Goal: Task Accomplishment & Management: Complete application form

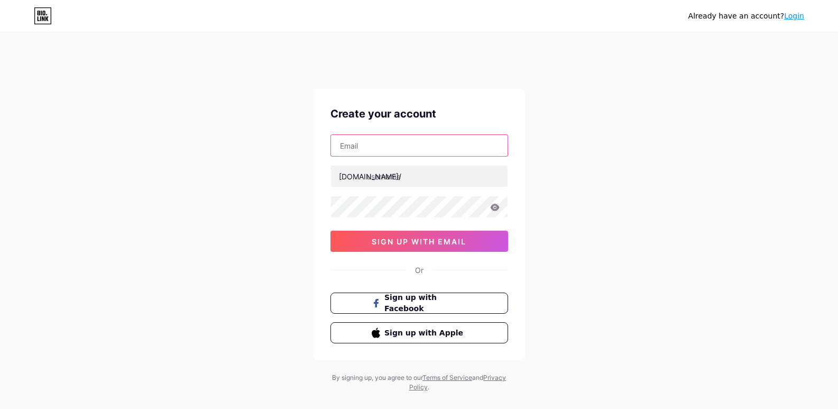
click at [364, 149] on input "text" at bounding box center [419, 145] width 177 height 21
click at [319, 133] on div "Create your account [DOMAIN_NAME]/ sign up with email Or Sign up with Facebook …" at bounding box center [420, 224] width 212 height 271
click at [352, 143] on input "text" at bounding box center [419, 145] width 177 height 21
type input "[EMAIL_ADDRESS][DOMAIN_NAME]"
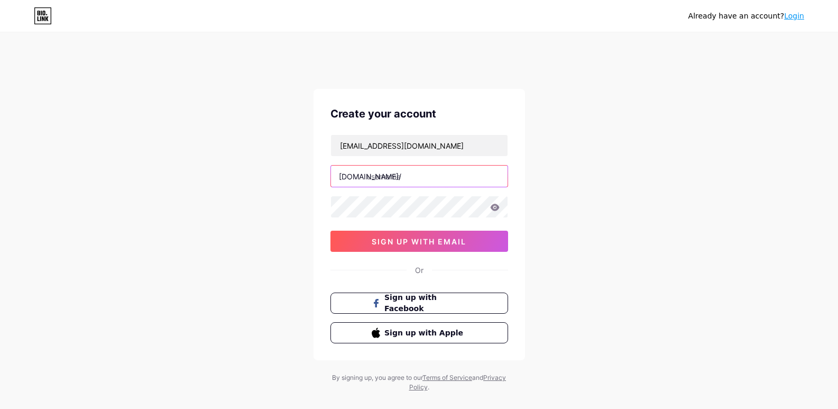
click at [378, 175] on input "text" at bounding box center [419, 176] width 177 height 21
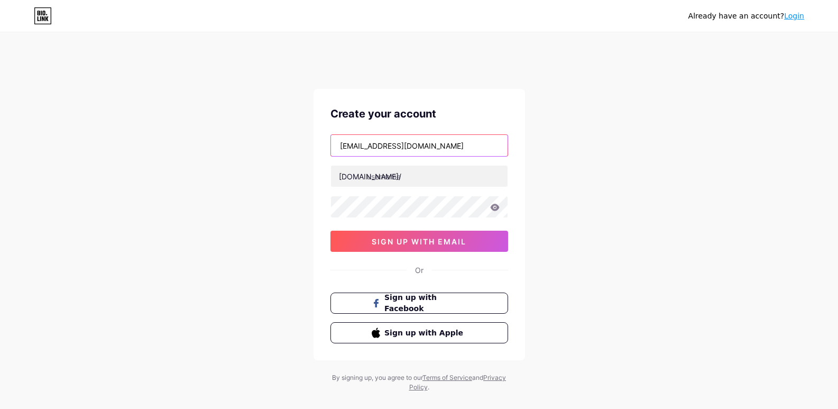
drag, startPoint x: 398, startPoint y: 146, endPoint x: 337, endPoint y: 147, distance: 60.8
click at [337, 147] on input "[EMAIL_ADDRESS][DOMAIN_NAME]" at bounding box center [419, 145] width 177 height 21
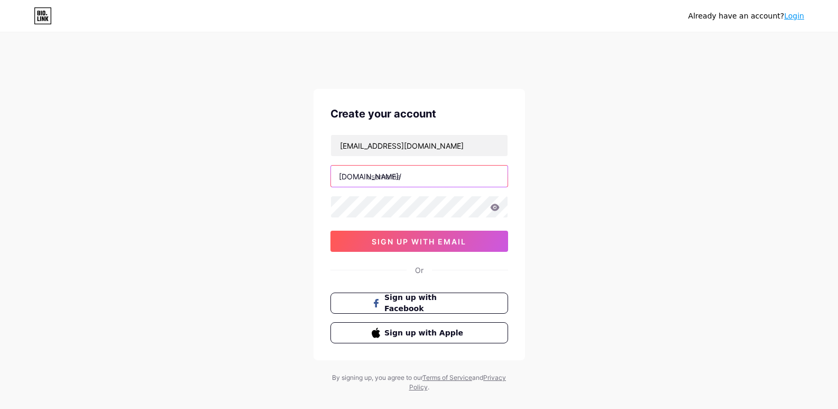
click at [389, 177] on input "text" at bounding box center [419, 176] width 177 height 21
paste input "oxleycashforcars"
type input "oxleycashforcars"
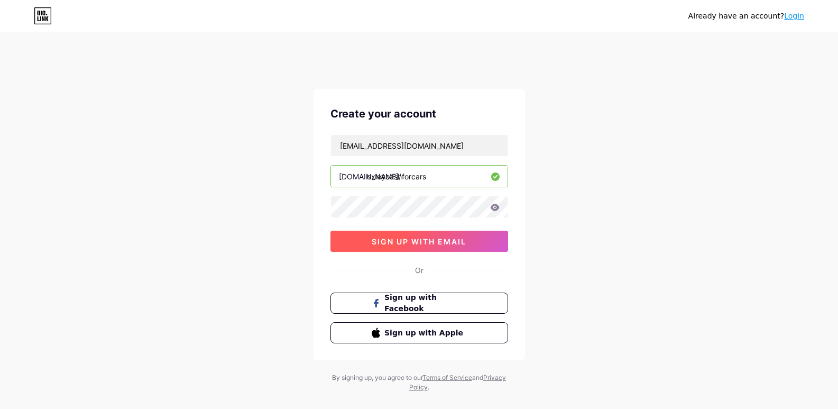
click at [425, 246] on button "sign up with email" at bounding box center [419, 241] width 178 height 21
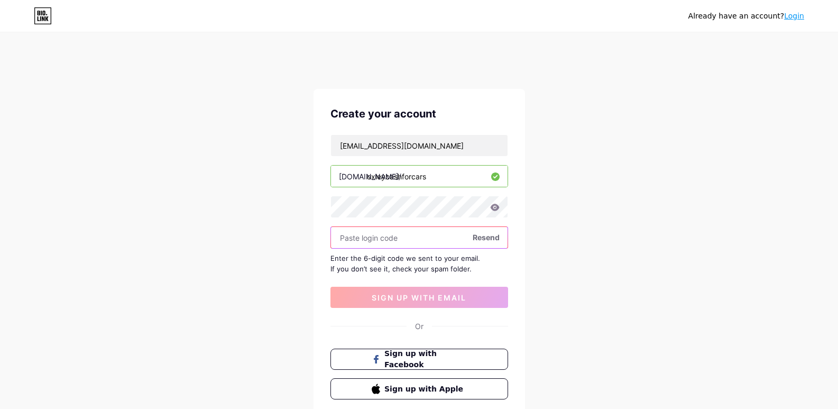
click at [408, 240] on input "text" at bounding box center [419, 237] width 177 height 21
click at [382, 239] on input "text" at bounding box center [419, 237] width 177 height 21
paste input "835285"
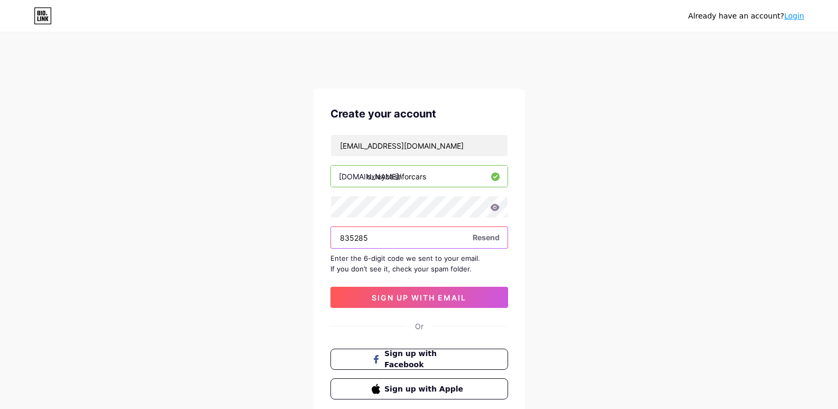
scroll to position [53, 0]
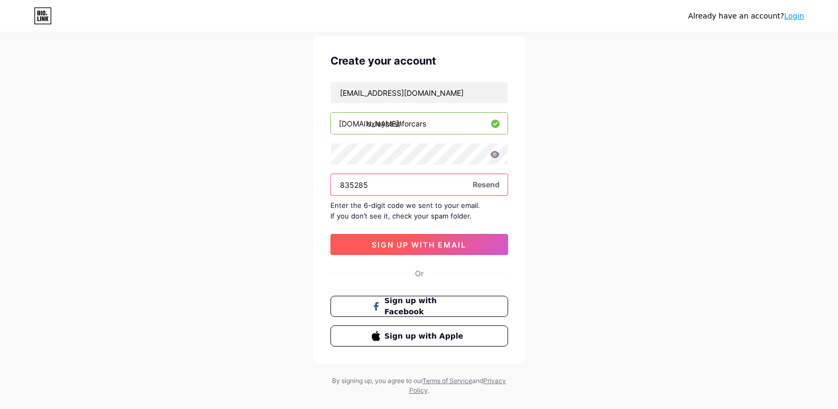
type input "835285"
click at [421, 243] on span "sign up with email" at bounding box center [419, 244] width 95 height 9
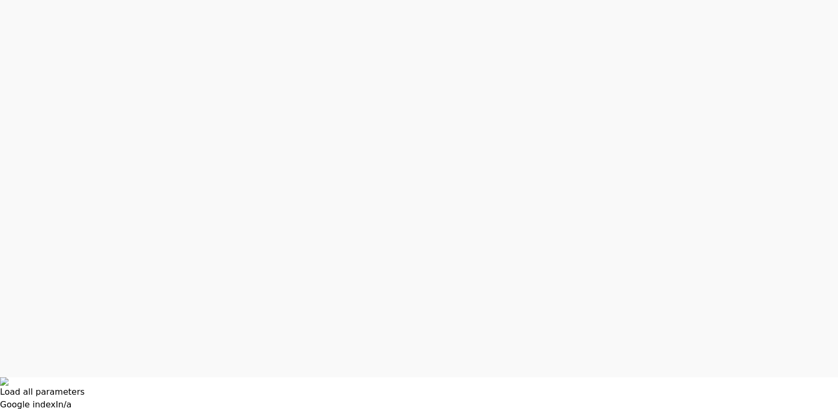
scroll to position [21, 0]
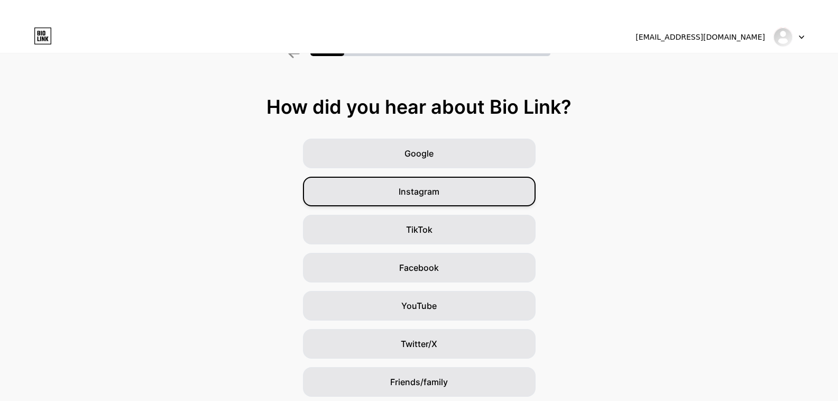
scroll to position [53, 0]
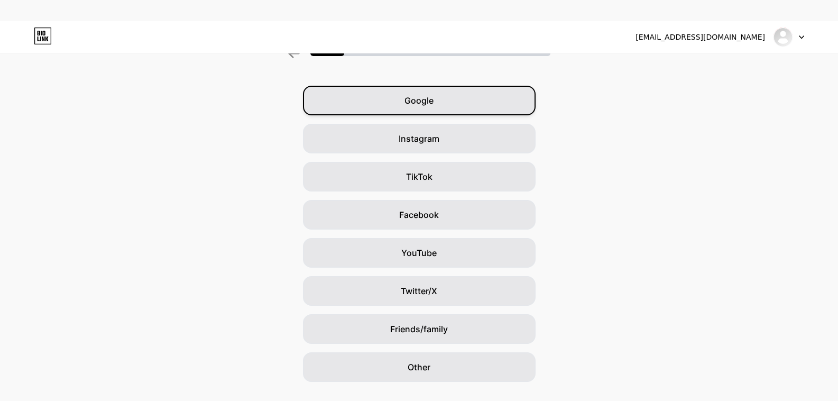
click at [429, 105] on span "Google" at bounding box center [418, 100] width 29 height 13
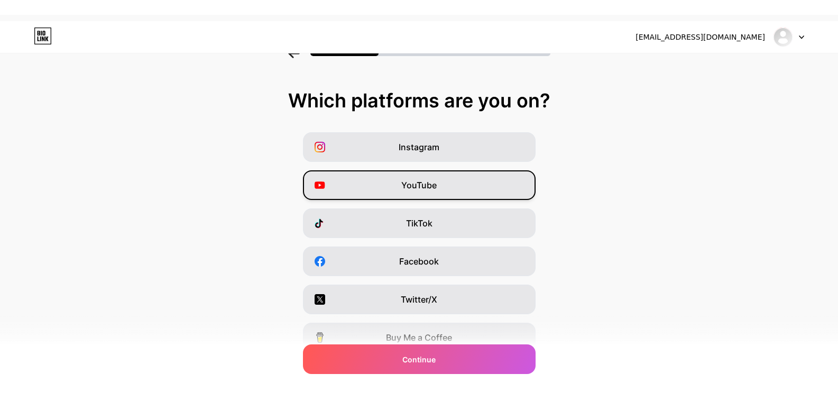
scroll to position [0, 0]
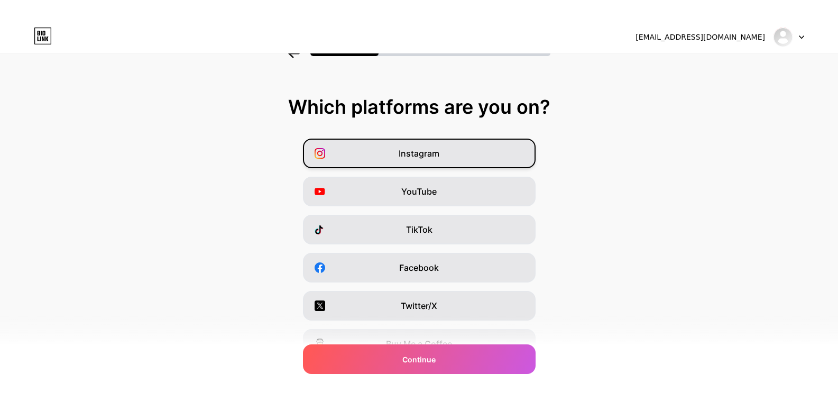
click at [416, 162] on div "Instagram" at bounding box center [419, 154] width 233 height 30
click at [421, 193] on span "YouTube" at bounding box center [418, 191] width 35 height 13
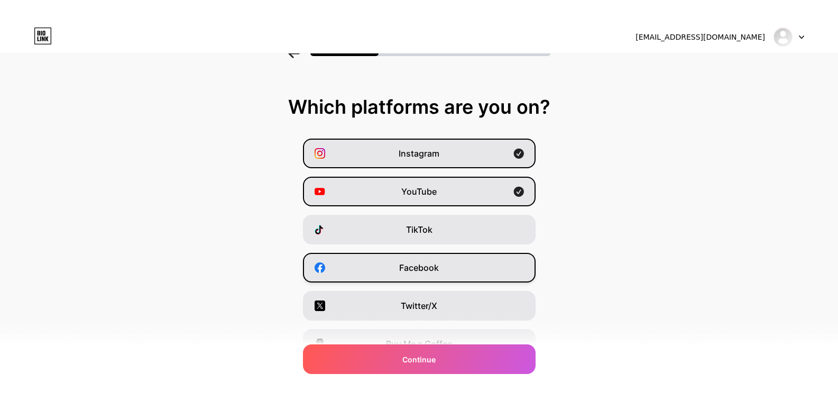
click at [417, 272] on span "Facebook" at bounding box center [419, 267] width 40 height 13
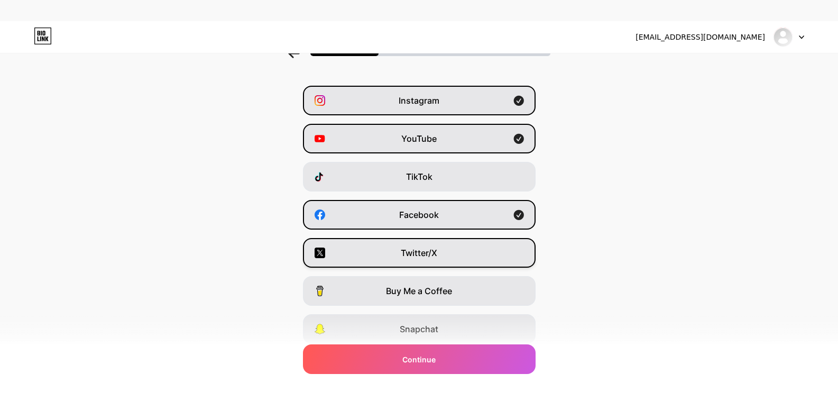
click at [416, 258] on span "Twitter/X" at bounding box center [419, 252] width 36 height 13
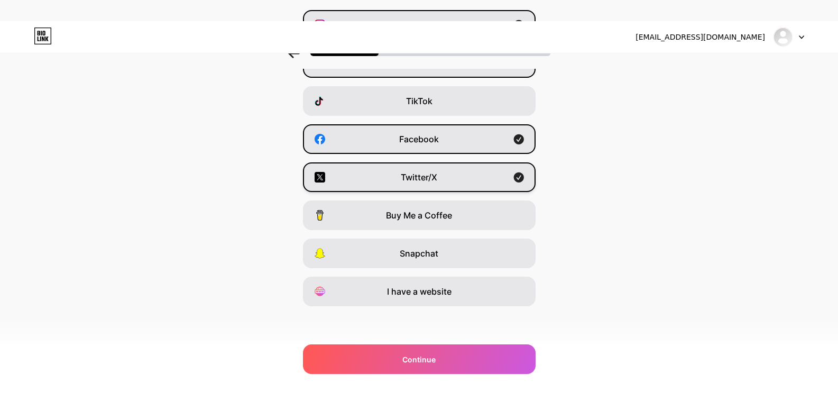
scroll to position [129, 0]
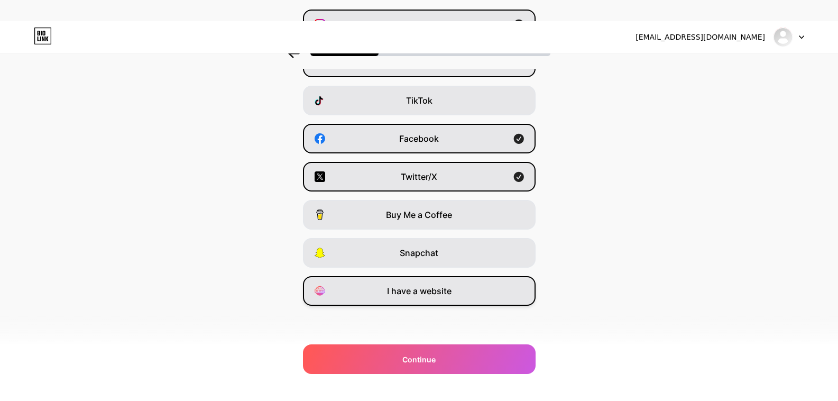
click at [430, 293] on span "I have a website" at bounding box center [419, 290] width 65 height 13
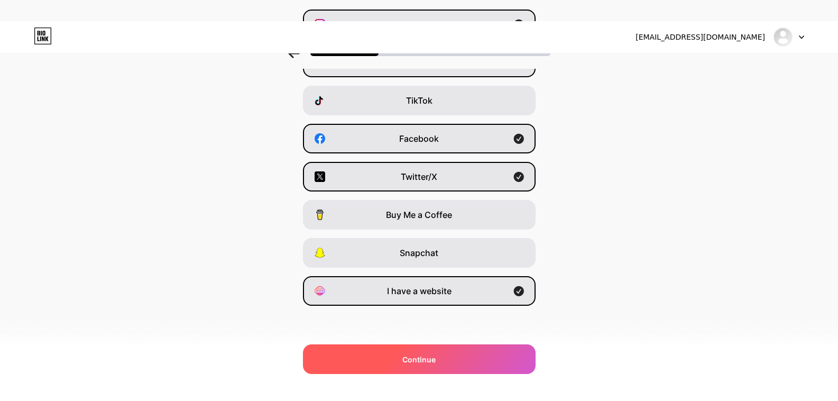
click at [430, 365] on div "Continue" at bounding box center [419, 359] width 233 height 30
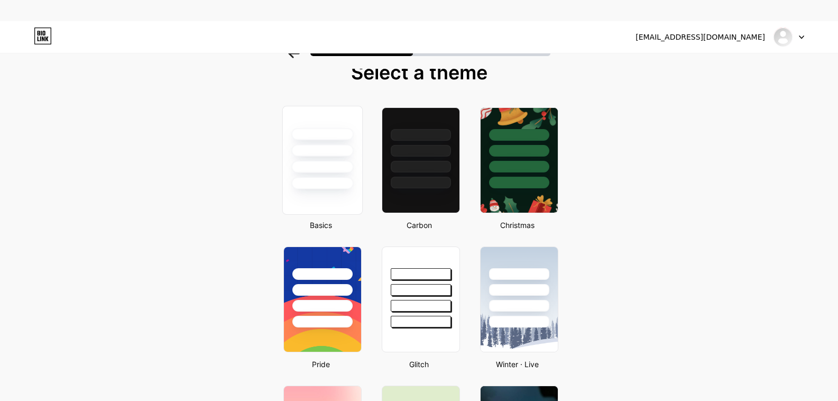
scroll to position [53, 0]
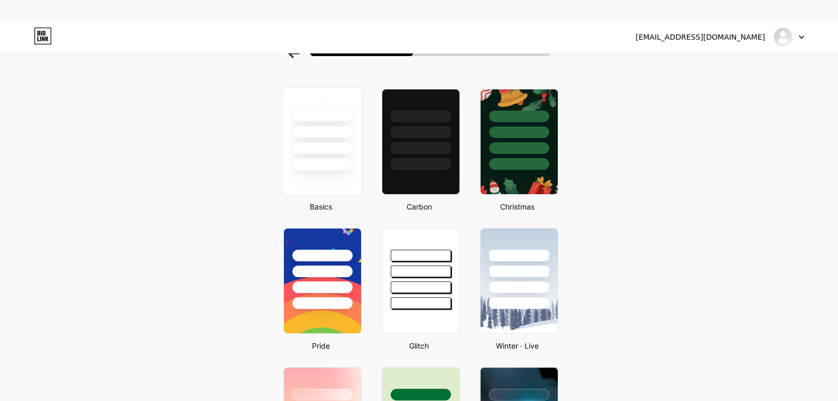
click at [347, 131] on div at bounding box center [322, 132] width 62 height 12
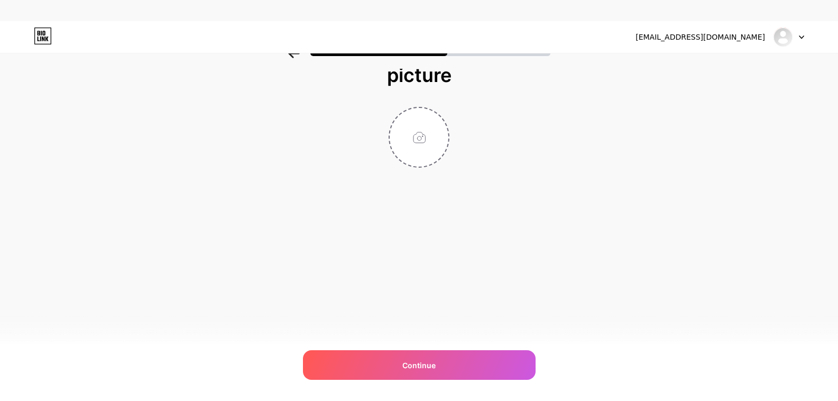
scroll to position [29, 0]
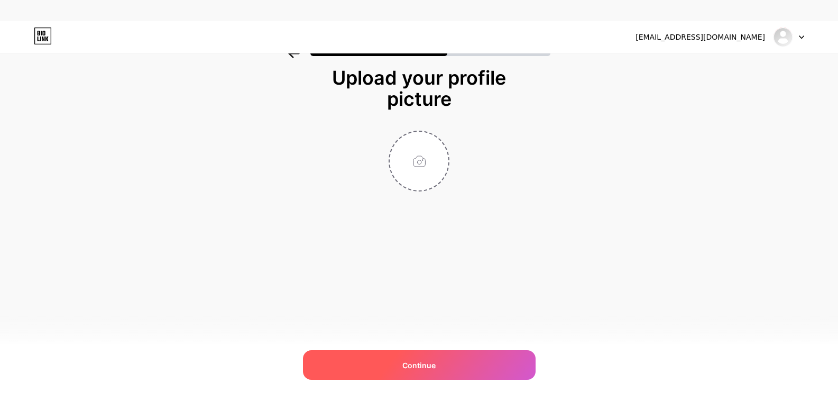
click at [436, 363] on span "Continue" at bounding box center [418, 365] width 33 height 11
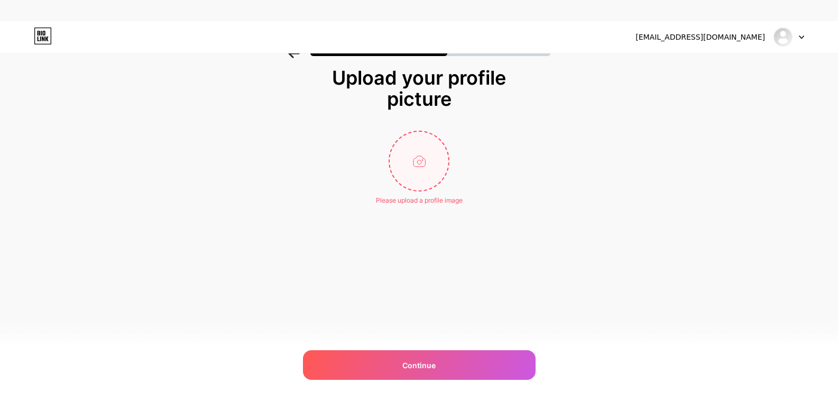
click at [434, 161] on input "file" at bounding box center [419, 161] width 59 height 59
type input "C:\fakepath\oxley-cash-for-car-logo-1.jpg"
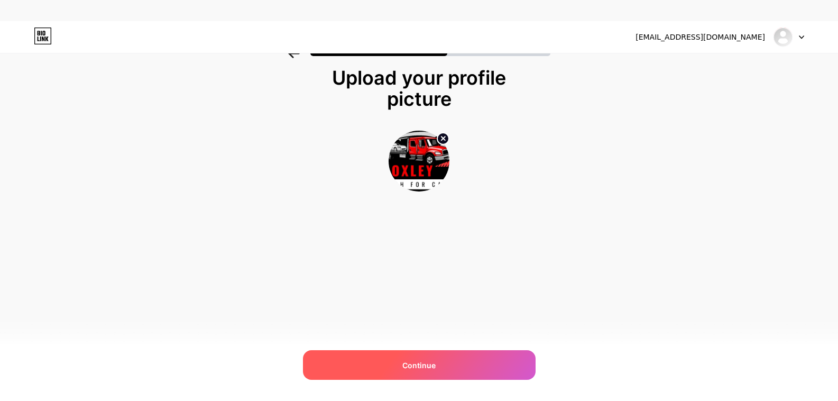
click at [433, 372] on div "Continue" at bounding box center [419, 365] width 233 height 30
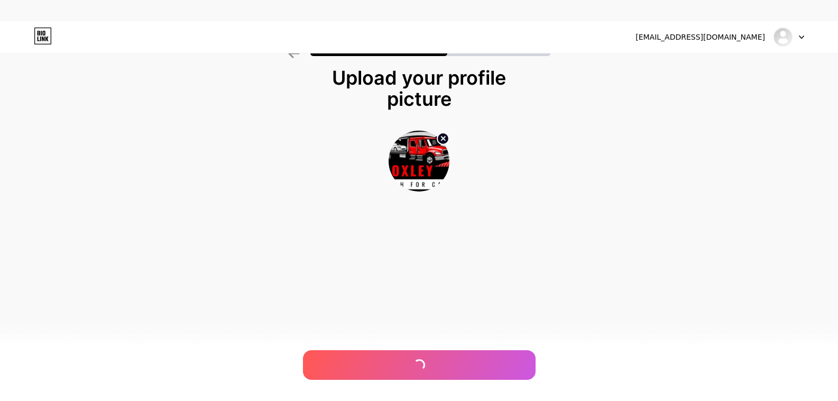
click at [443, 141] on circle at bounding box center [443, 139] width 12 height 12
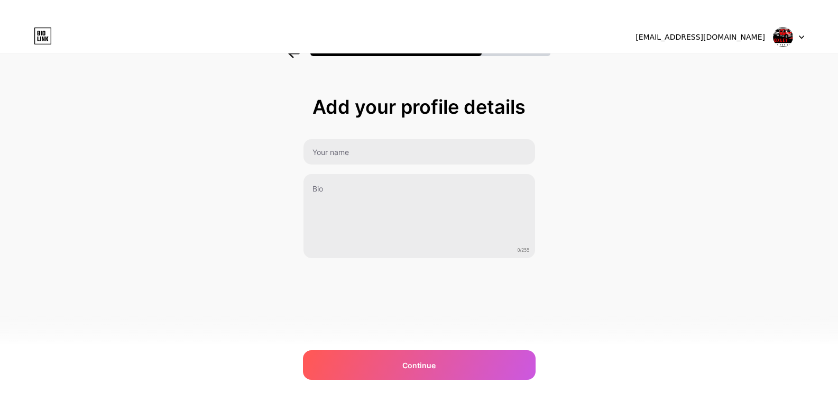
click at [300, 56] on icon at bounding box center [294, 54] width 12 height 10
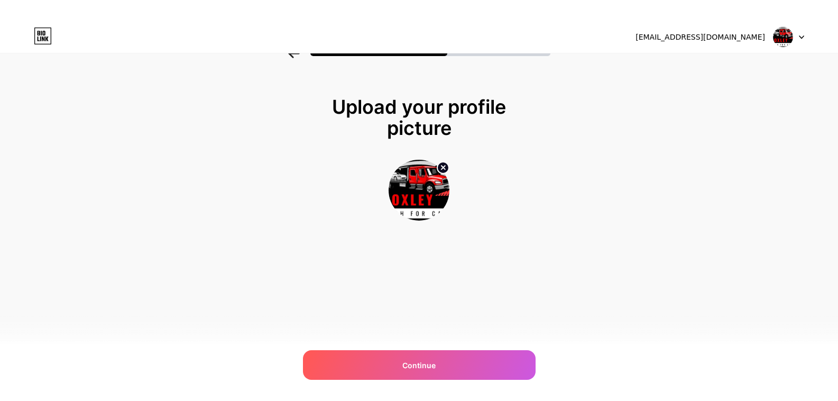
click at [430, 210] on img at bounding box center [419, 190] width 61 height 61
click at [446, 170] on circle at bounding box center [443, 168] width 12 height 12
click at [428, 204] on input "file" at bounding box center [419, 190] width 59 height 59
type input "C:\fakepath\Oxley Cash for cars (300 x 300 px) (2).jpg"
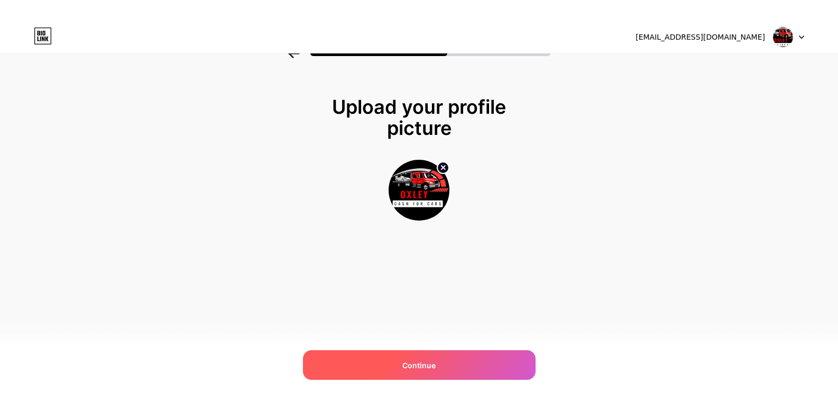
click at [431, 369] on span "Continue" at bounding box center [418, 365] width 33 height 11
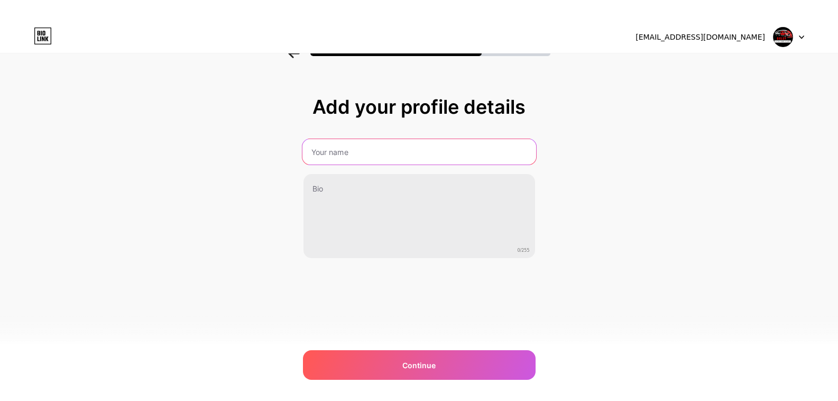
click at [336, 155] on input "text" at bounding box center [419, 151] width 234 height 25
type input "Oxley Cash for Cars"
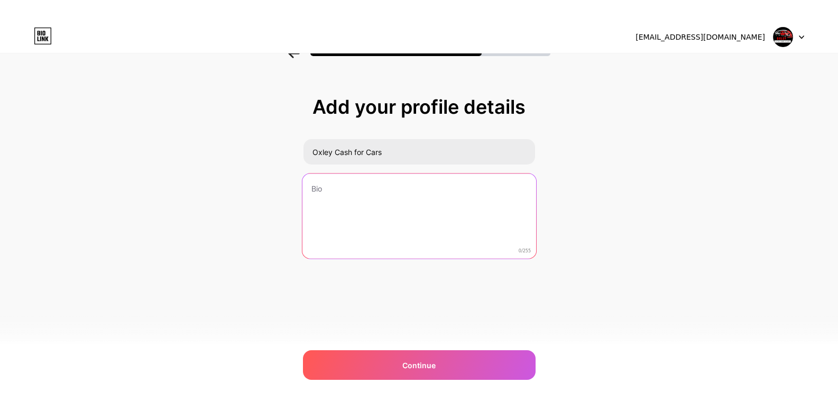
click at [374, 191] on textarea at bounding box center [419, 216] width 234 height 86
click at [393, 212] on textarea at bounding box center [420, 216] width 232 height 85
paste textarea "Oxley Cash for Cars specialize in fast, stress-free car removals and top cash o…"
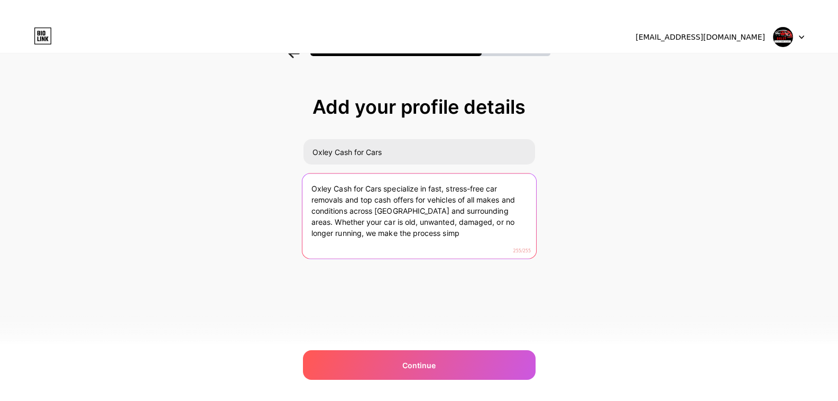
drag, startPoint x: 317, startPoint y: 235, endPoint x: 460, endPoint y: 252, distance: 144.2
click at [460, 252] on textarea "Oxley Cash for Cars specialize in fast, stress-free car removals and top cash o…" at bounding box center [419, 216] width 234 height 86
drag, startPoint x: 498, startPoint y: 211, endPoint x: 536, endPoint y: 227, distance: 41.2
click at [535, 227] on textarea "Oxley Cash for Cars specialize in fast, stress-free car removals and top cash o…" at bounding box center [419, 216] width 234 height 86
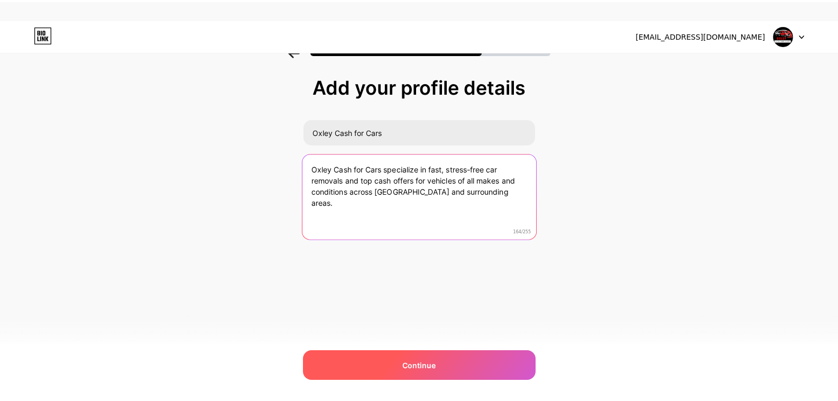
scroll to position [29, 0]
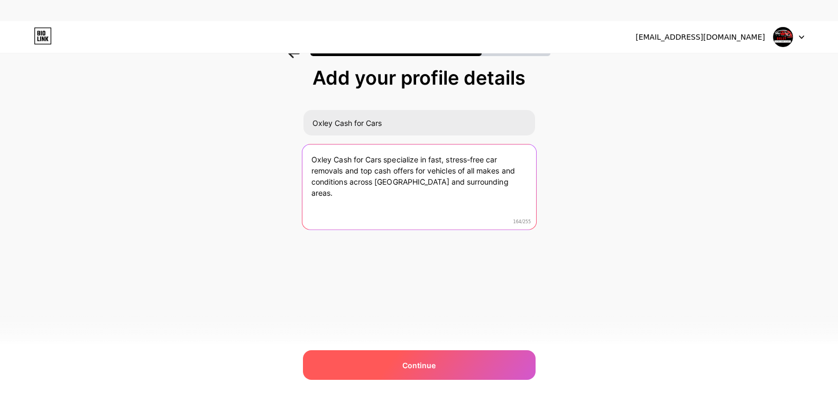
type textarea "Oxley Cash for Cars specialize in fast, stress-free car removals and top cash o…"
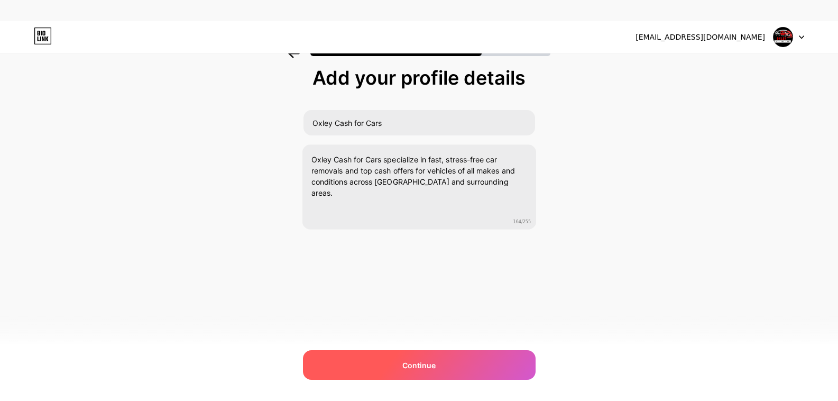
click at [428, 370] on span "Continue" at bounding box center [418, 365] width 33 height 11
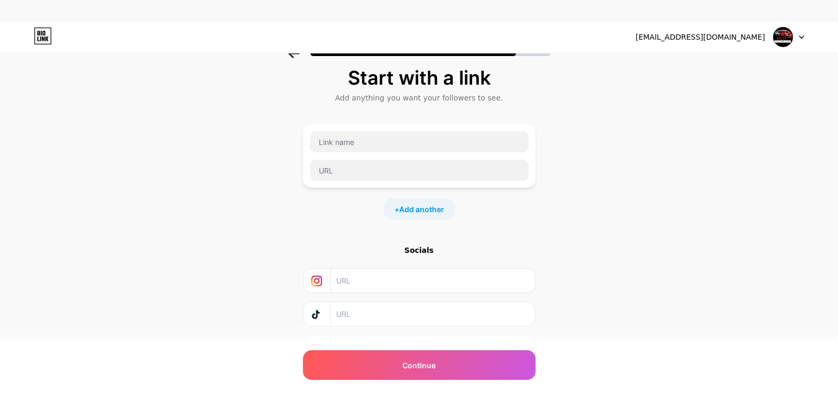
scroll to position [0, 0]
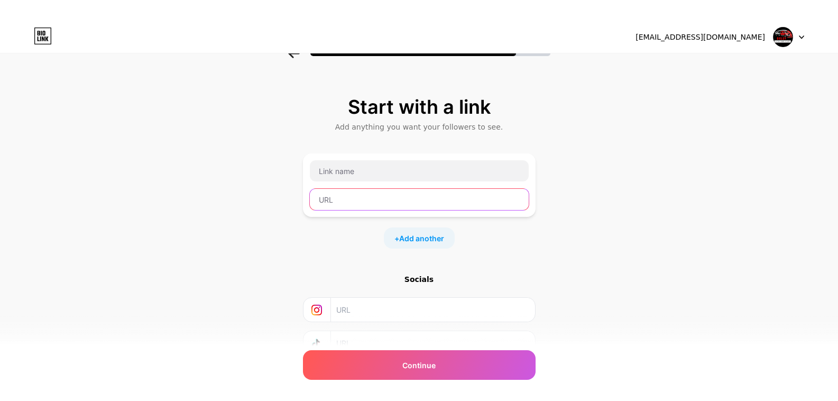
click at [349, 205] on input "text" at bounding box center [419, 199] width 219 height 21
click at [359, 206] on input "text" at bounding box center [419, 199] width 219 height 21
paste input "[URL][DOMAIN_NAME]"
type input "[URL][DOMAIN_NAME]"
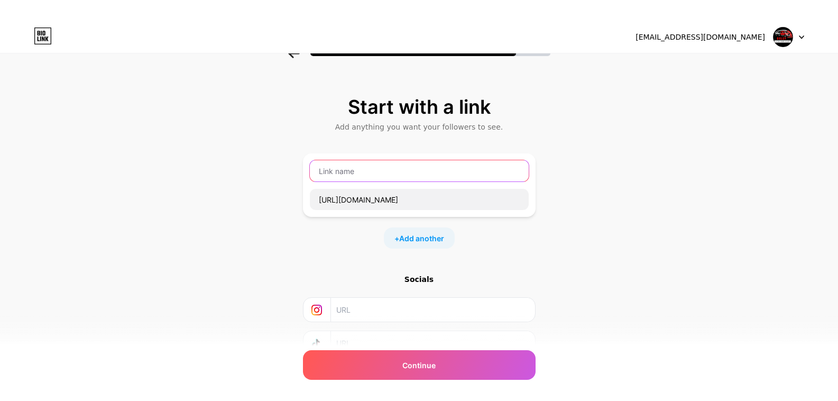
click at [357, 175] on input "text" at bounding box center [419, 170] width 219 height 21
click at [357, 173] on input "text" at bounding box center [419, 170] width 219 height 21
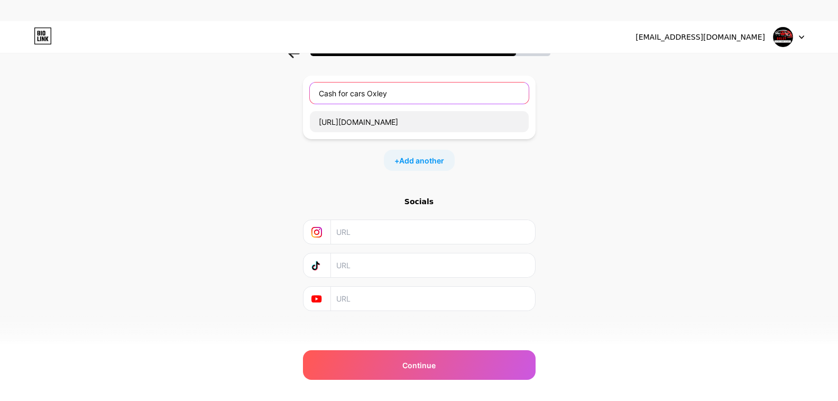
scroll to position [83, 0]
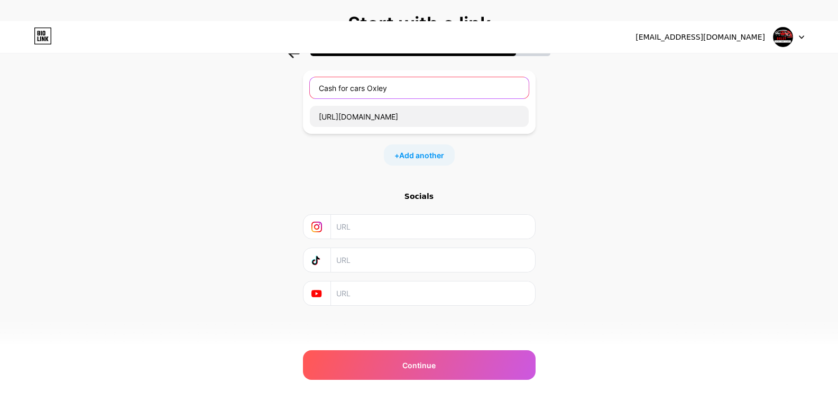
type input "Cash for cars Oxley"
click at [348, 236] on input "text" at bounding box center [432, 227] width 192 height 24
click at [404, 222] on input "text" at bounding box center [432, 227] width 192 height 24
paste input "[URL][DOMAIN_NAME]"
type input "[URL][DOMAIN_NAME]"
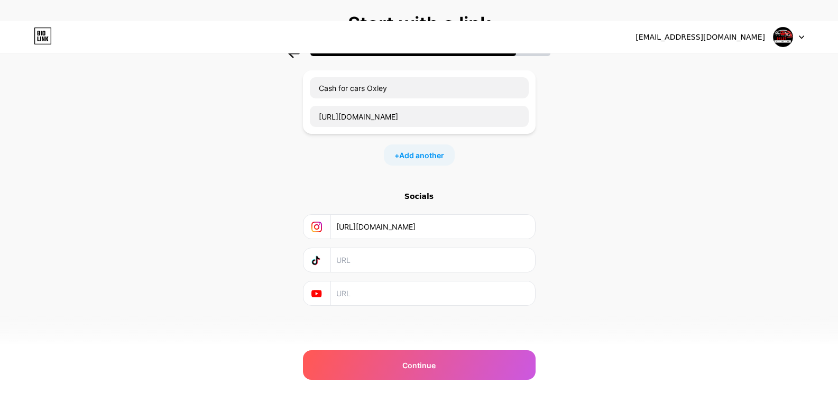
click at [399, 299] on input "text" at bounding box center [432, 293] width 192 height 24
paste input "[URL][DOMAIN_NAME]"
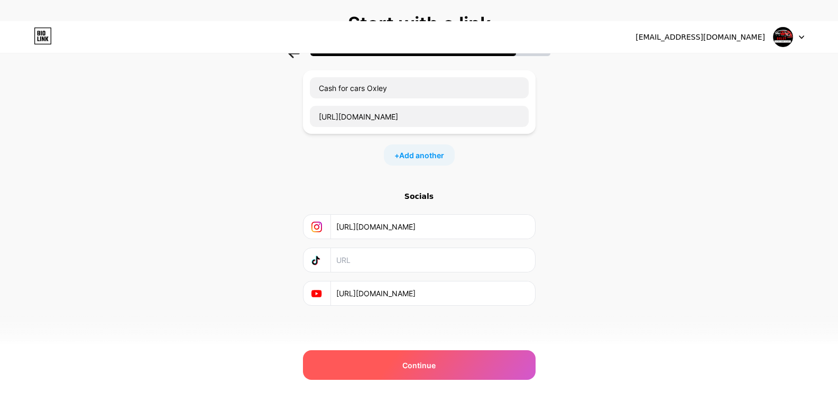
type input "[URL][DOMAIN_NAME]"
click at [408, 357] on div "Continue" at bounding box center [419, 365] width 233 height 30
click at [419, 366] on span "Continue" at bounding box center [418, 365] width 33 height 11
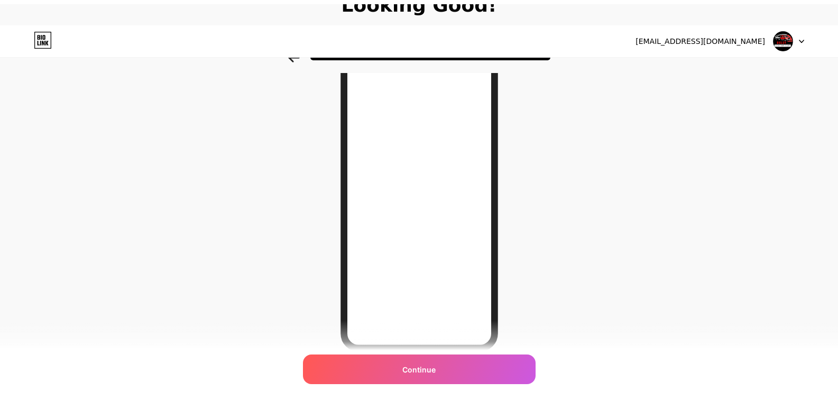
scroll to position [0, 0]
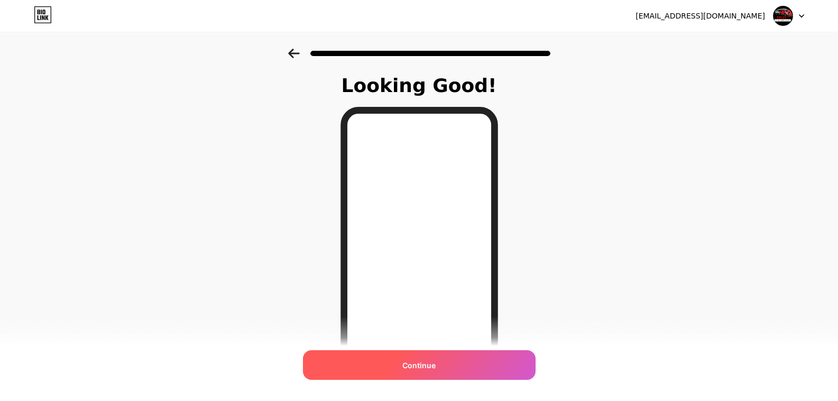
click at [434, 367] on span "Continue" at bounding box center [418, 365] width 33 height 11
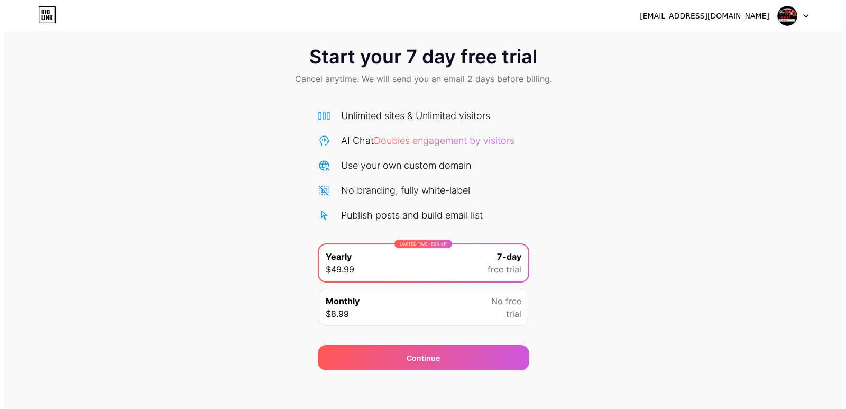
scroll to position [17, 0]
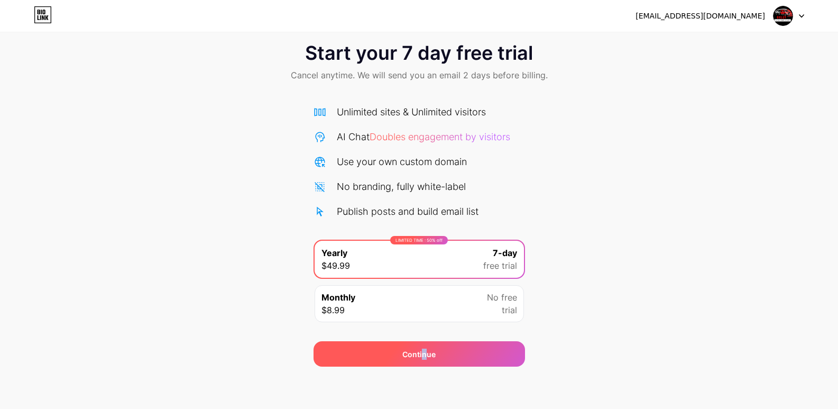
click at [424, 352] on div "Continue" at bounding box center [420, 353] width 212 height 25
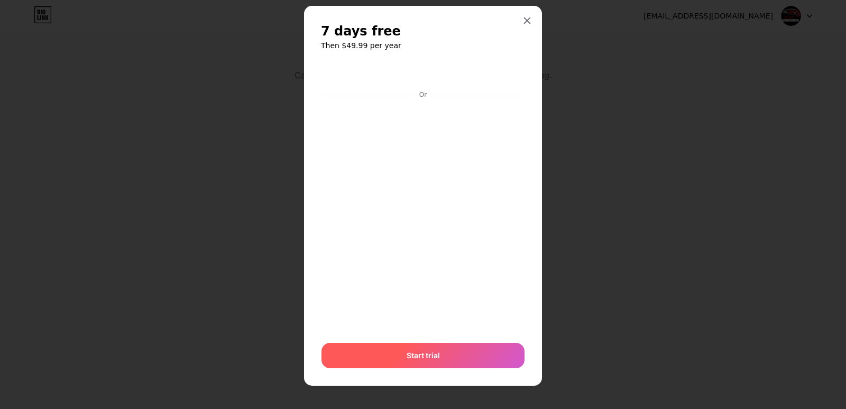
scroll to position [17, 0]
click at [444, 364] on div "Start trial" at bounding box center [422, 355] width 203 height 25
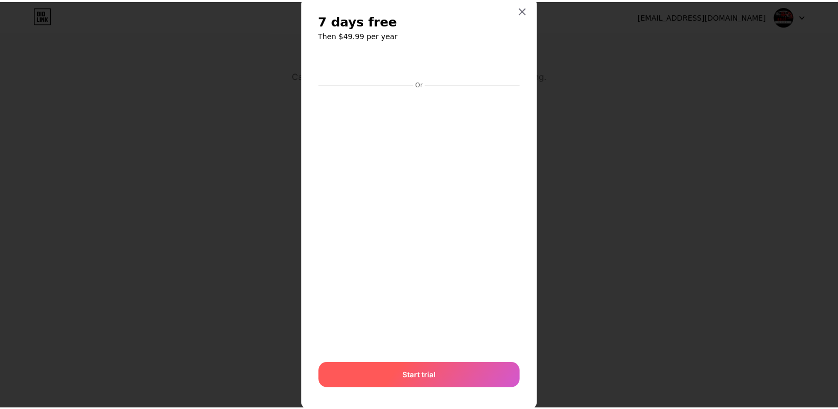
scroll to position [37, 0]
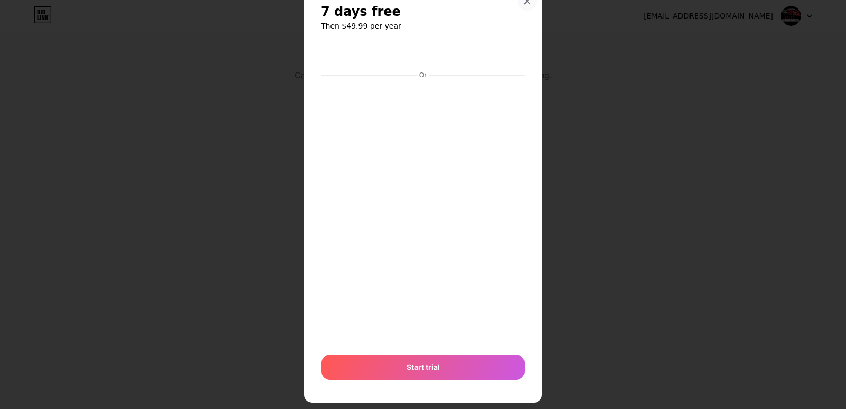
click at [523, 2] on icon at bounding box center [527, 1] width 8 height 8
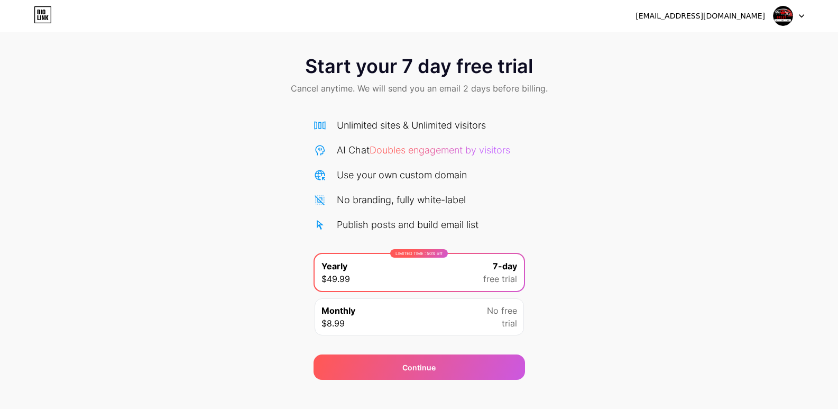
scroll to position [0, 0]
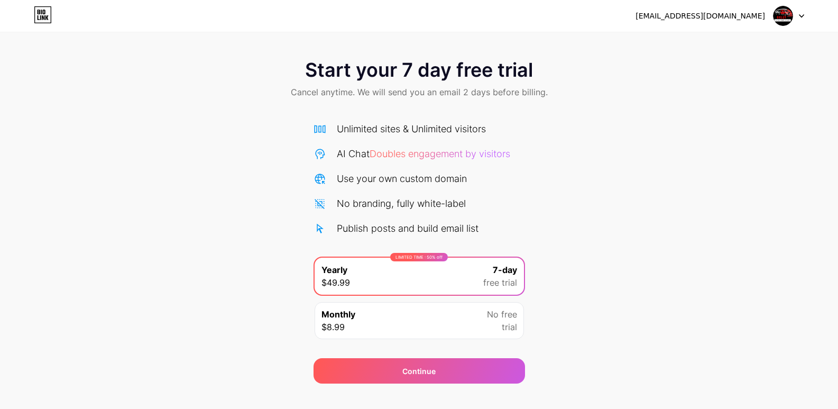
click at [794, 17] on div at bounding box center [789, 15] width 31 height 19
click at [591, 232] on div "Start your 7 day free trial Cancel anytime. We will send you an email 2 days be…" at bounding box center [419, 216] width 838 height 335
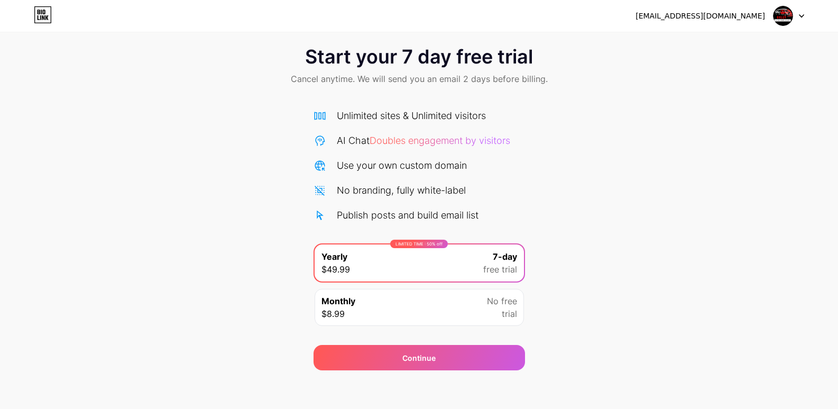
scroll to position [17, 0]
